Goal: Information Seeking & Learning: Learn about a topic

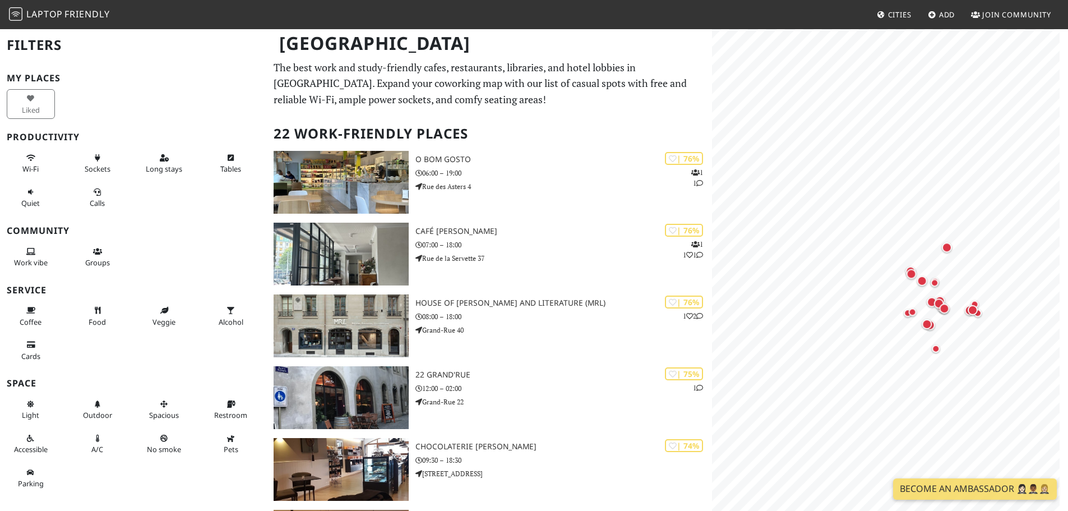
drag, startPoint x: 956, startPoint y: 334, endPoint x: 871, endPoint y: 298, distance: 93.2
click at [901, 306] on div "Map marker" at bounding box center [907, 312] width 13 height 13
click at [878, 294] on div "Map marker" at bounding box center [871, 294] width 15 height 15
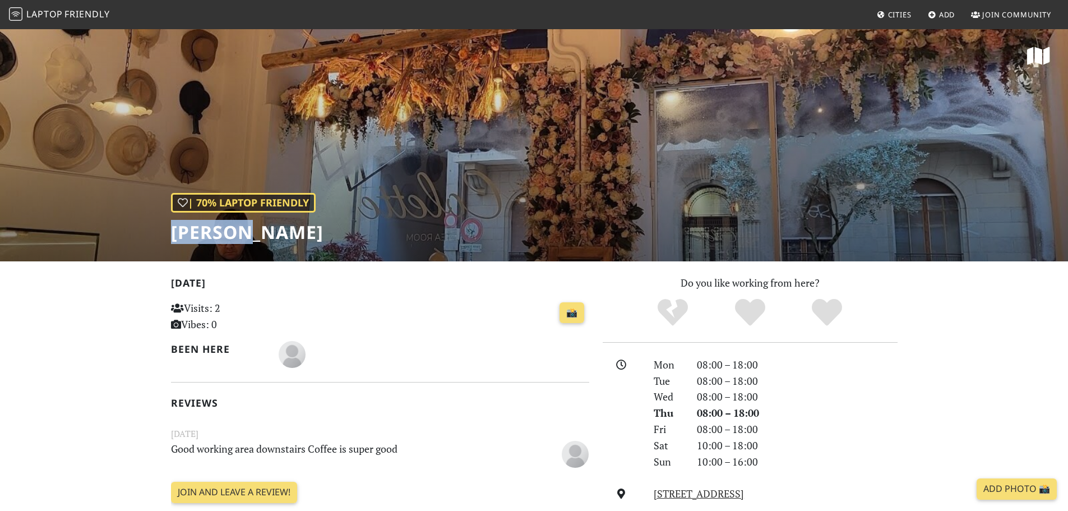
drag, startPoint x: 258, startPoint y: 235, endPoint x: 169, endPoint y: 238, distance: 89.7
click at [169, 238] on div "| 70% Laptop Friendly Colette" at bounding box center [534, 144] width 1068 height 233
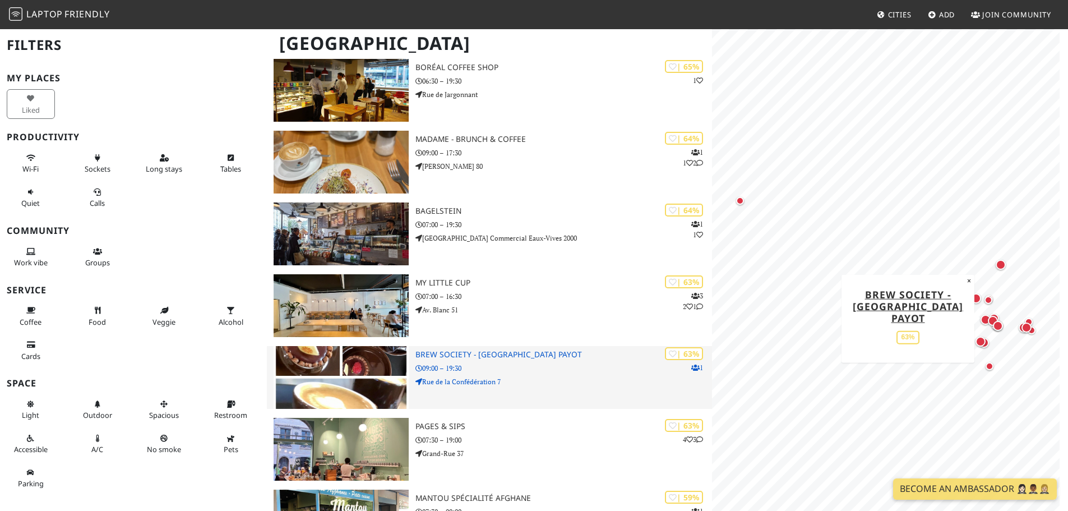
scroll to position [673, 0]
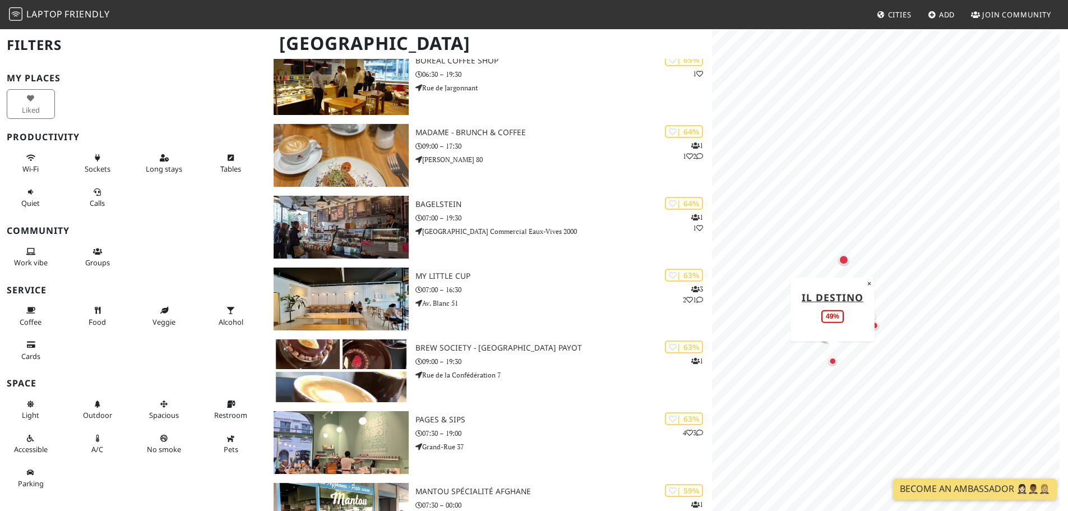
drag, startPoint x: 989, startPoint y: 363, endPoint x: 818, endPoint y: 358, distance: 170.5
click at [829, 359] on div "Map marker" at bounding box center [833, 361] width 8 height 8
click at [922, 265] on div "Map marker" at bounding box center [919, 262] width 10 height 10
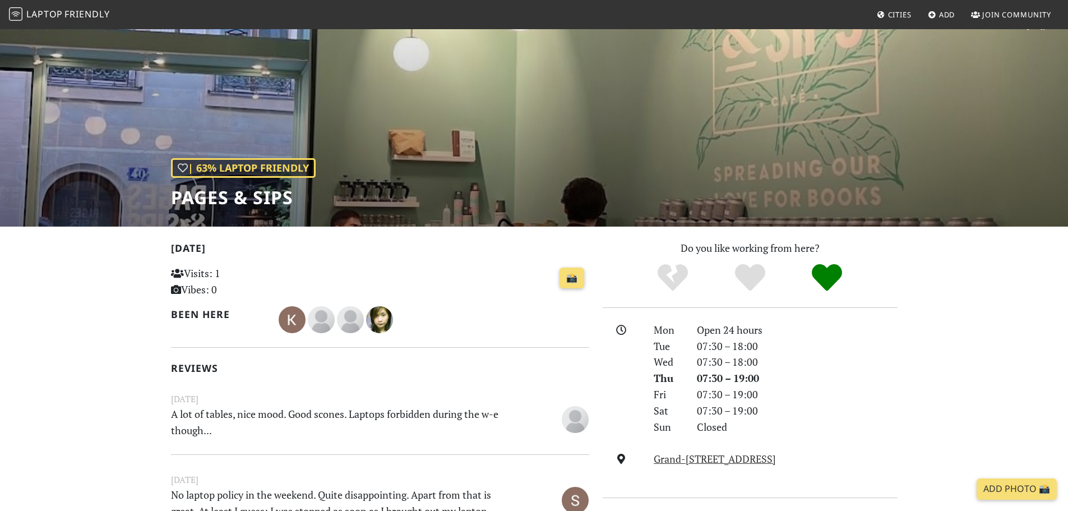
scroll to position [18, 0]
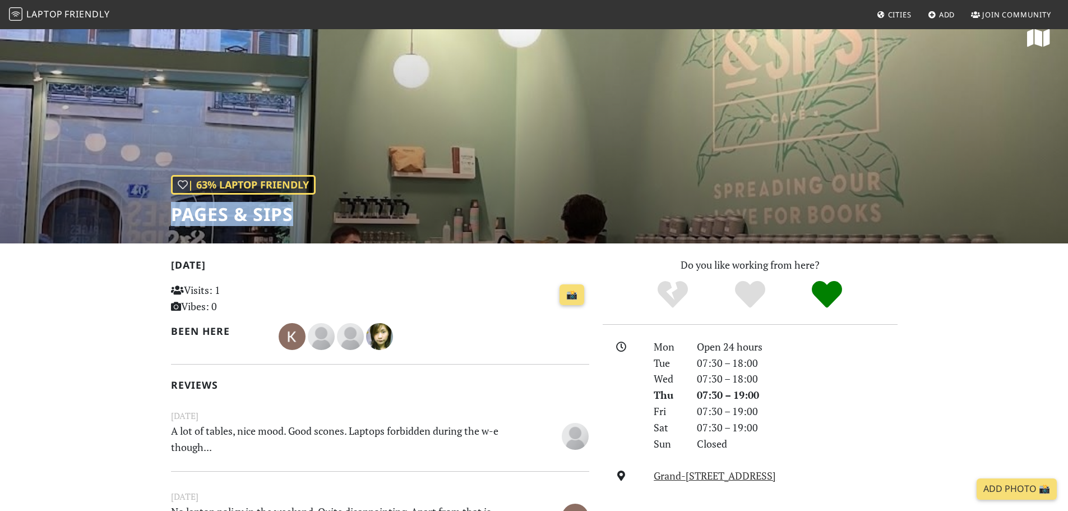
drag, startPoint x: 295, startPoint y: 213, endPoint x: 146, endPoint y: 207, distance: 149.2
click at [146, 207] on div "| 63% Laptop Friendly Pages & Sips" at bounding box center [534, 126] width 1068 height 233
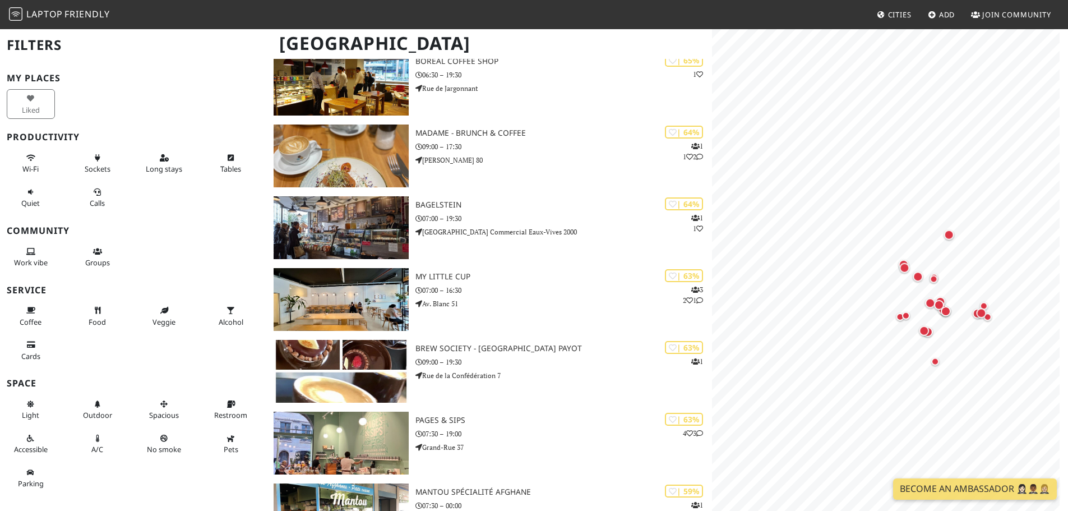
scroll to position [673, 0]
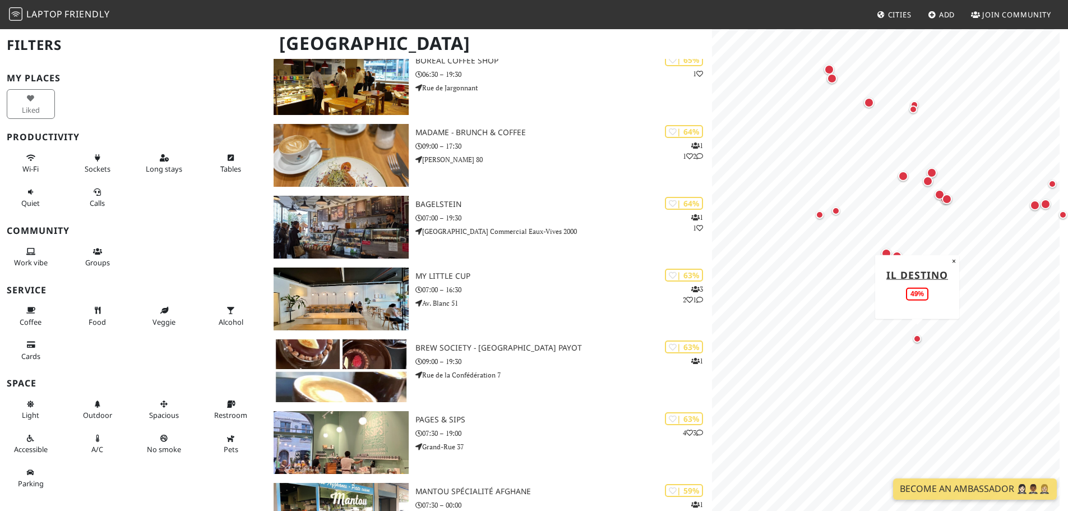
click at [918, 344] on div "Map marker" at bounding box center [916, 338] width 13 height 13
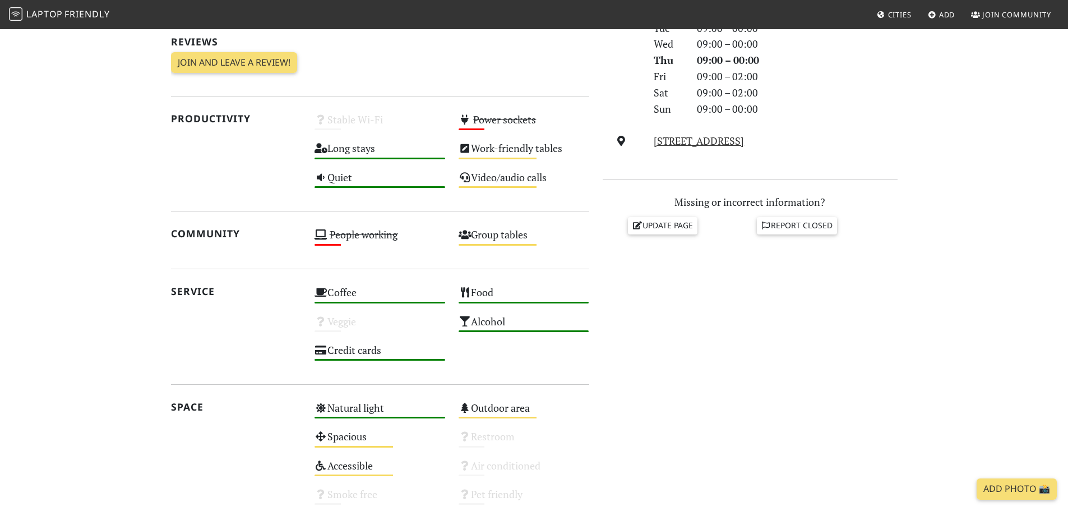
scroll to position [168, 0]
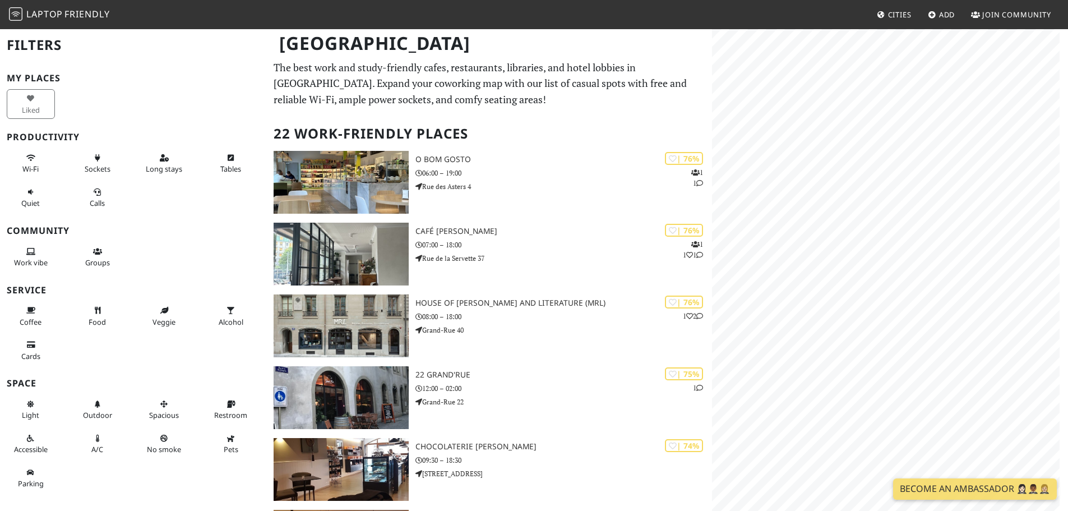
scroll to position [673, 0]
